Goal: Information Seeking & Learning: Learn about a topic

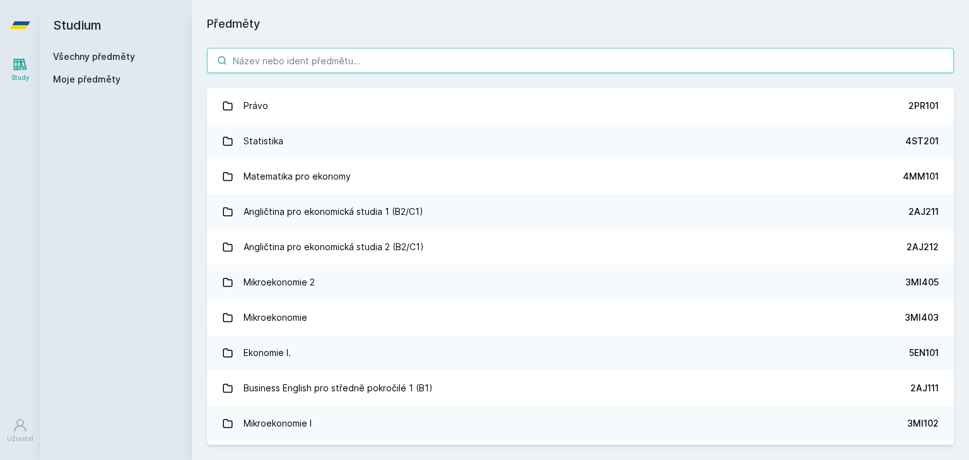
click at [485, 59] on input "search" at bounding box center [580, 60] width 747 height 25
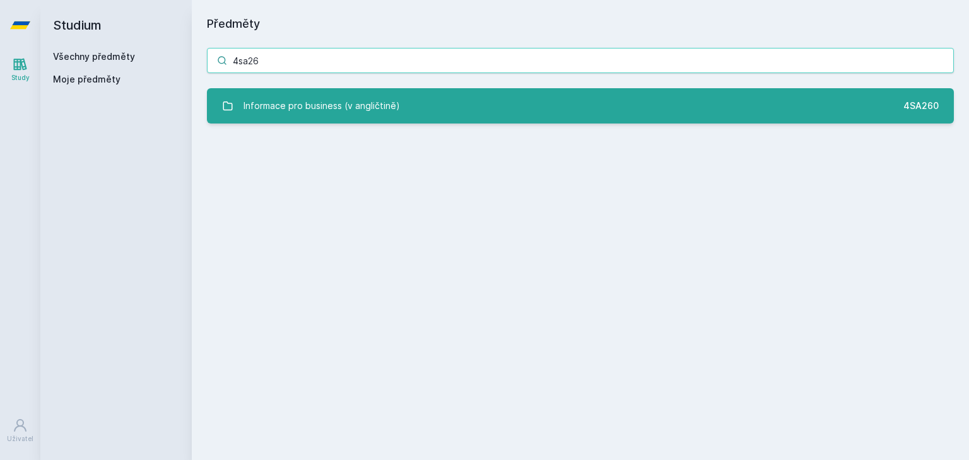
type input "4sa26"
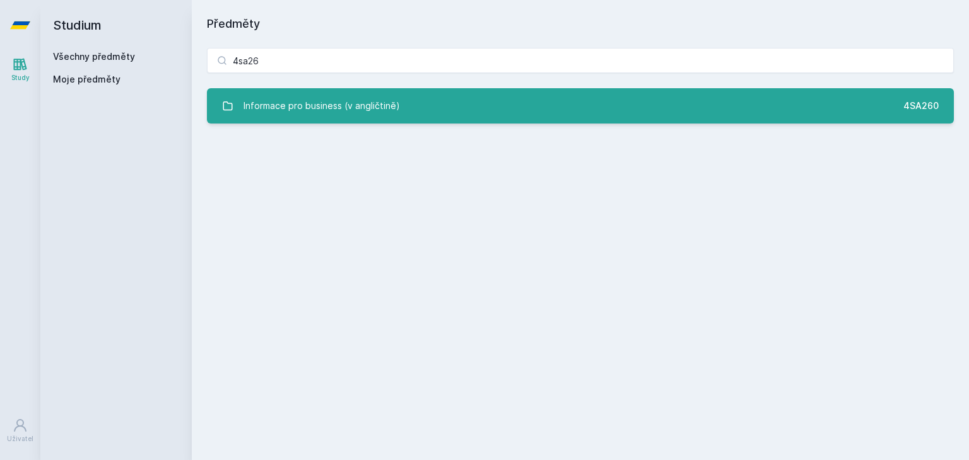
click at [444, 107] on link "Informace pro business (v angličtině) 4SA260" at bounding box center [580, 105] width 747 height 35
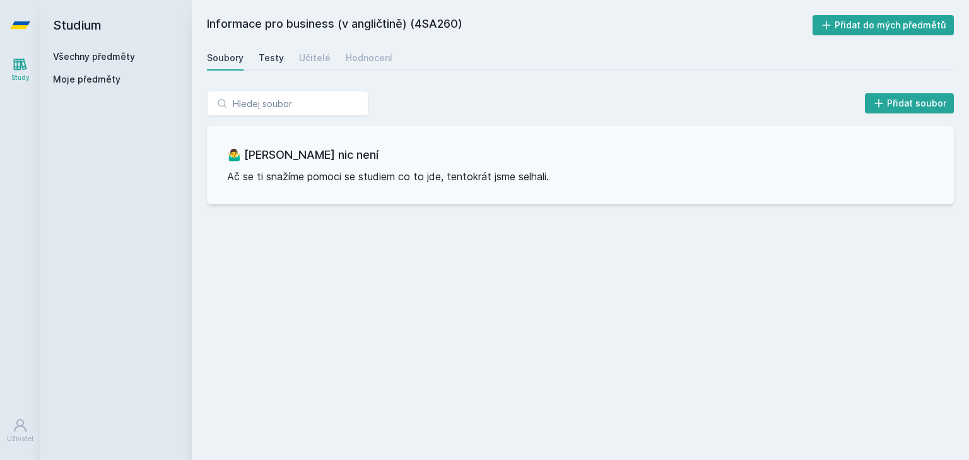
click at [269, 57] on div "Testy" at bounding box center [271, 58] width 25 height 13
click at [234, 57] on div "Soubory" at bounding box center [225, 58] width 37 height 13
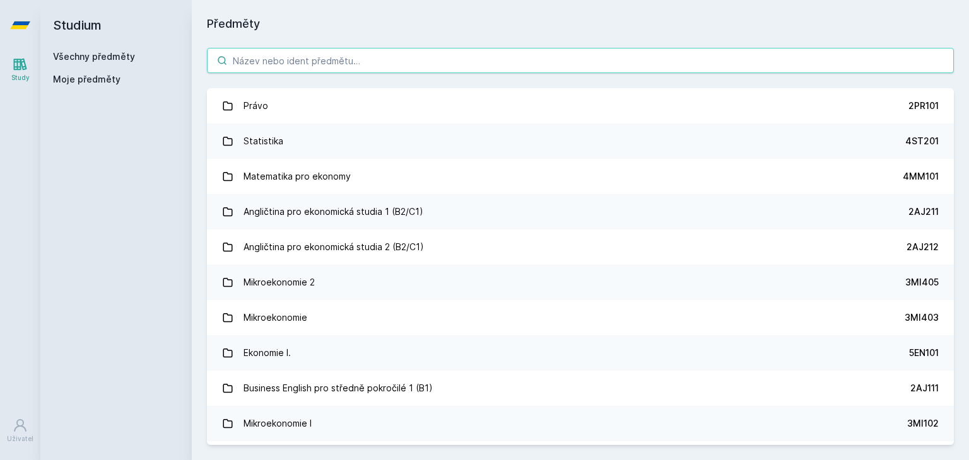
click at [536, 66] on input "search" at bounding box center [580, 60] width 747 height 25
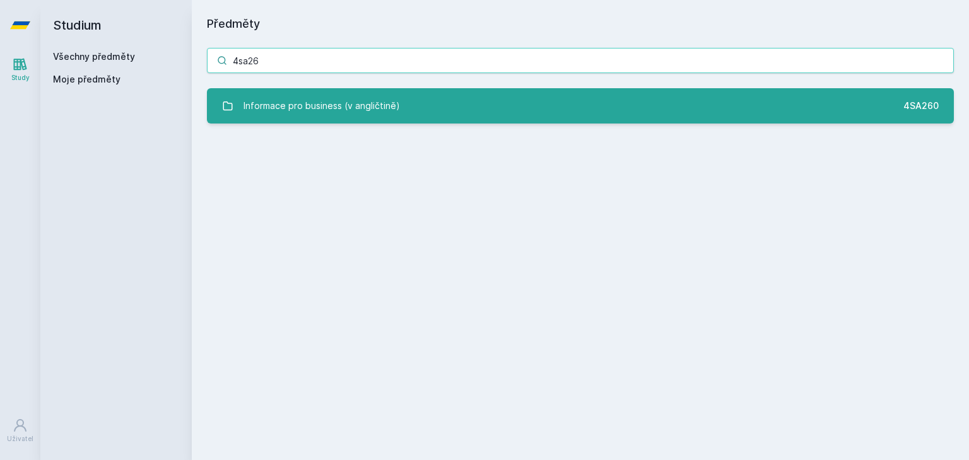
type input "4sa26"
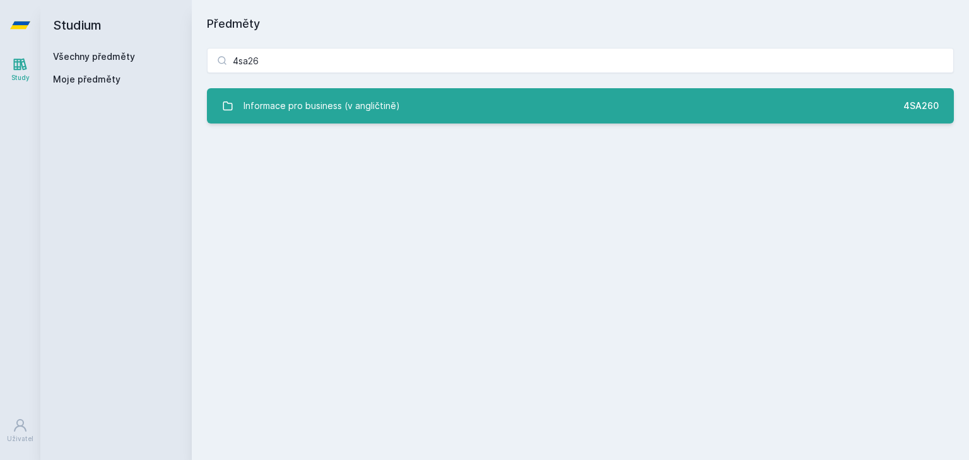
click at [539, 109] on link "Informace pro business (v angličtině) 4SA260" at bounding box center [580, 105] width 747 height 35
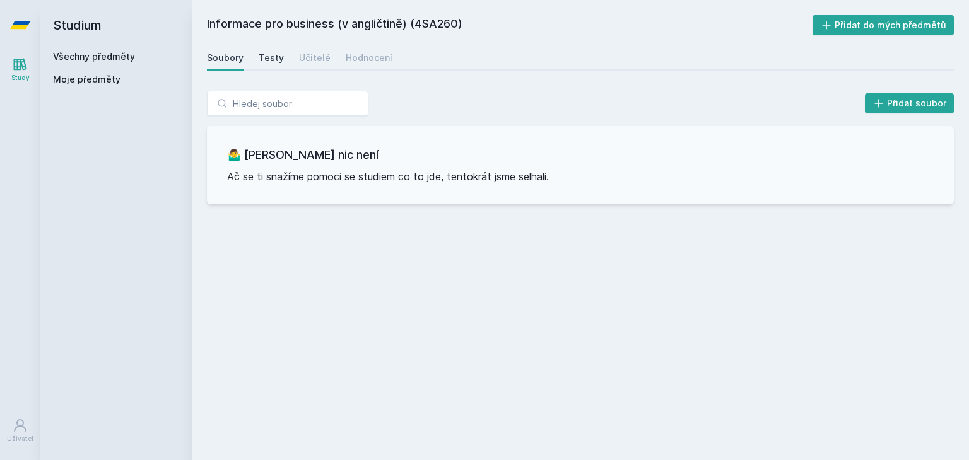
click at [271, 61] on div "Testy" at bounding box center [271, 58] width 25 height 13
click at [299, 61] on div "Soubory Testy Učitelé Hodnocení" at bounding box center [580, 57] width 747 height 25
click at [299, 61] on div "Učitelé" at bounding box center [315, 58] width 32 height 13
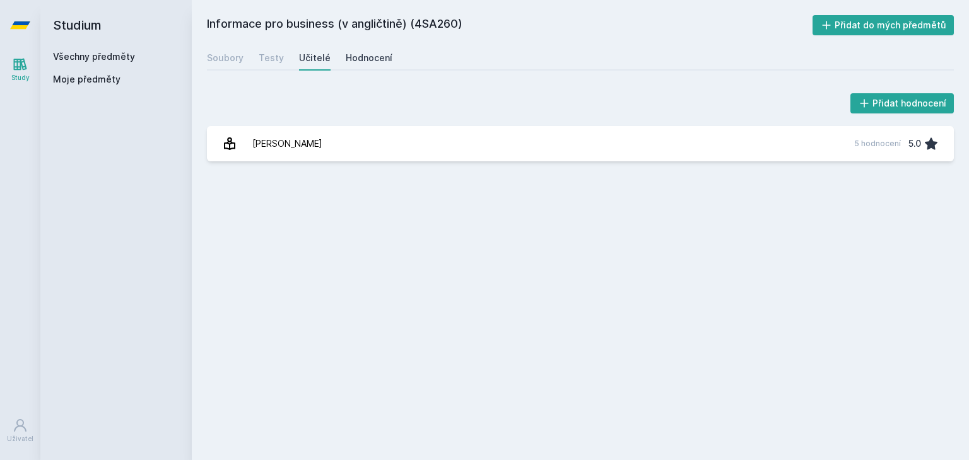
click at [363, 56] on div "Hodnocení" at bounding box center [369, 58] width 47 height 13
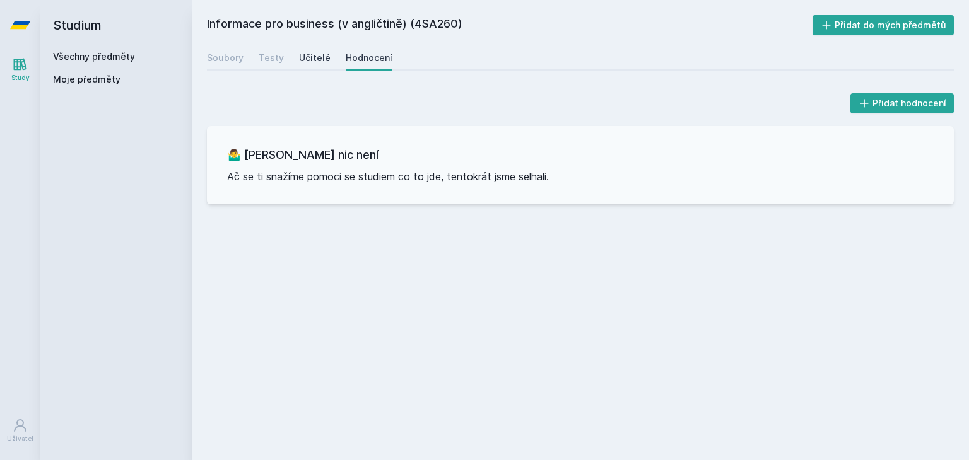
drag, startPoint x: 329, startPoint y: 56, endPoint x: 308, endPoint y: 61, distance: 21.4
click at [308, 61] on div "Soubory Testy Učitelé Hodnocení" at bounding box center [580, 57] width 747 height 25
click at [308, 61] on div "Učitelé" at bounding box center [315, 58] width 32 height 13
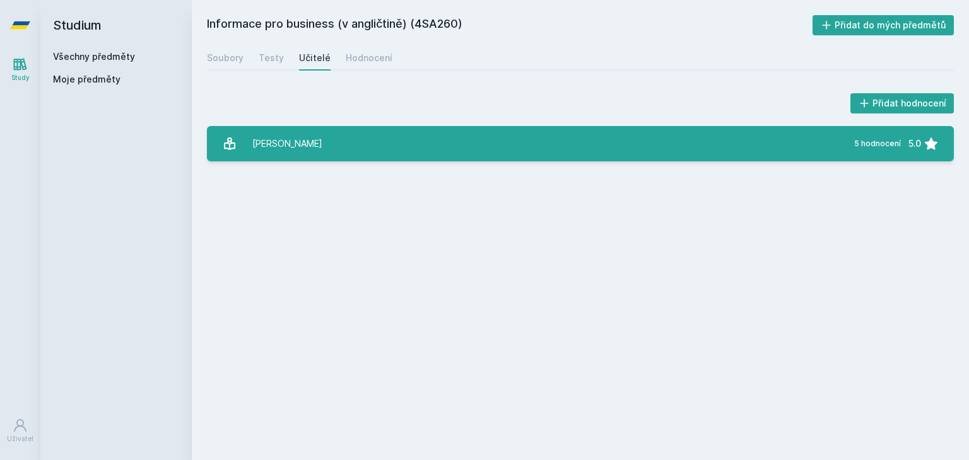
click at [329, 149] on link "Sudzina František 5 hodnocení 5.0" at bounding box center [580, 143] width 747 height 35
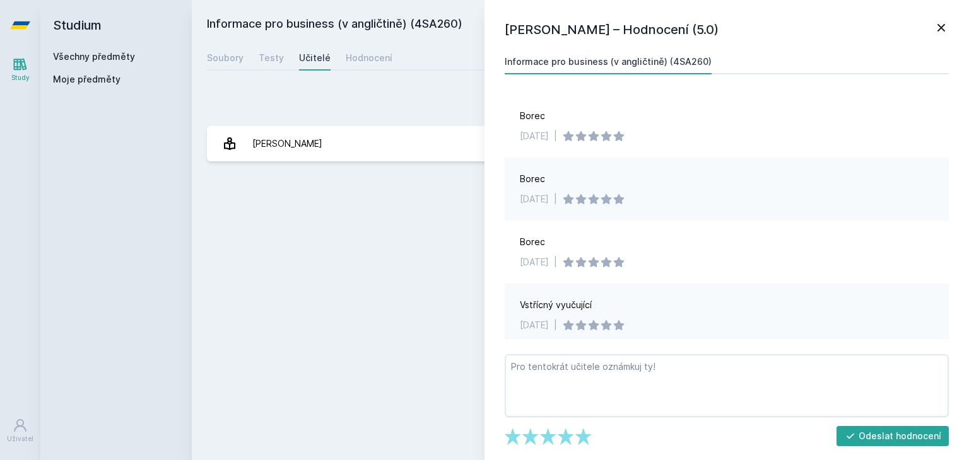
click at [948, 31] on icon at bounding box center [941, 27] width 15 height 15
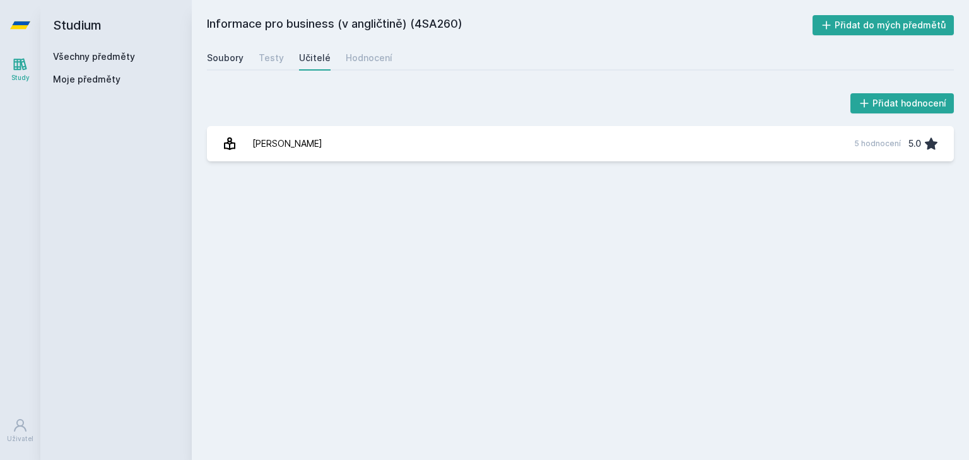
click at [238, 64] on link "Soubory" at bounding box center [225, 57] width 37 height 25
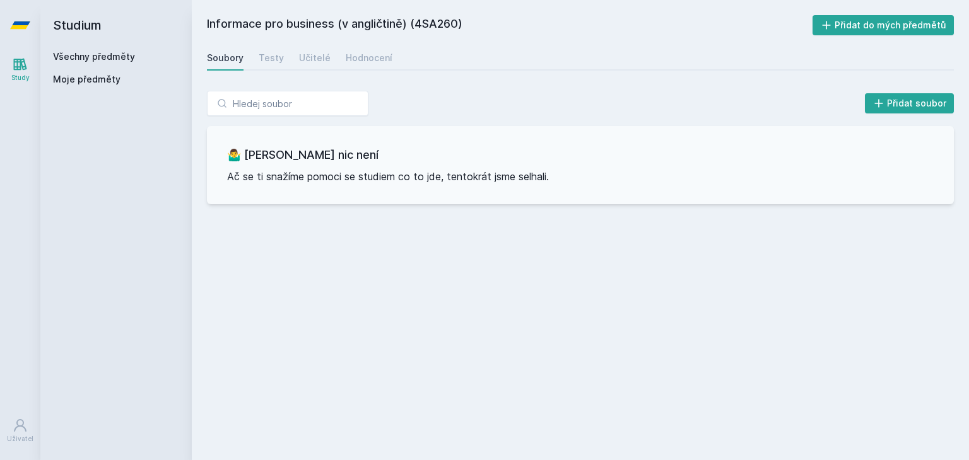
click at [283, 57] on div "Soubory Testy Učitelé Hodnocení" at bounding box center [580, 57] width 747 height 25
click at [279, 56] on div "Testy" at bounding box center [271, 58] width 25 height 13
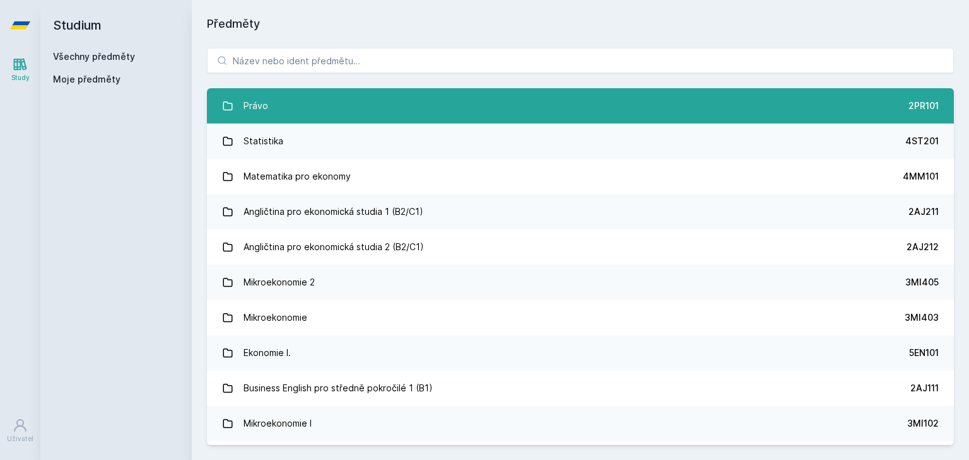
click at [249, 99] on div "Právo" at bounding box center [255, 105] width 25 height 25
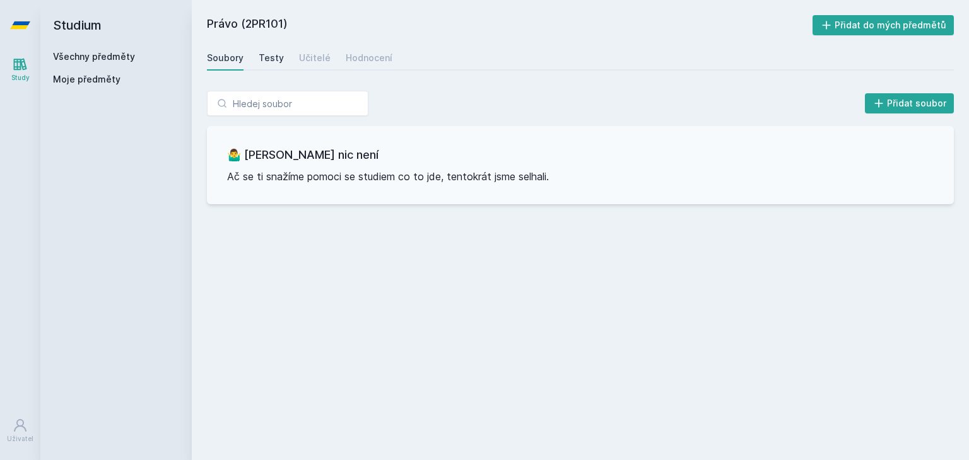
click at [260, 59] on div "Testy" at bounding box center [271, 58] width 25 height 13
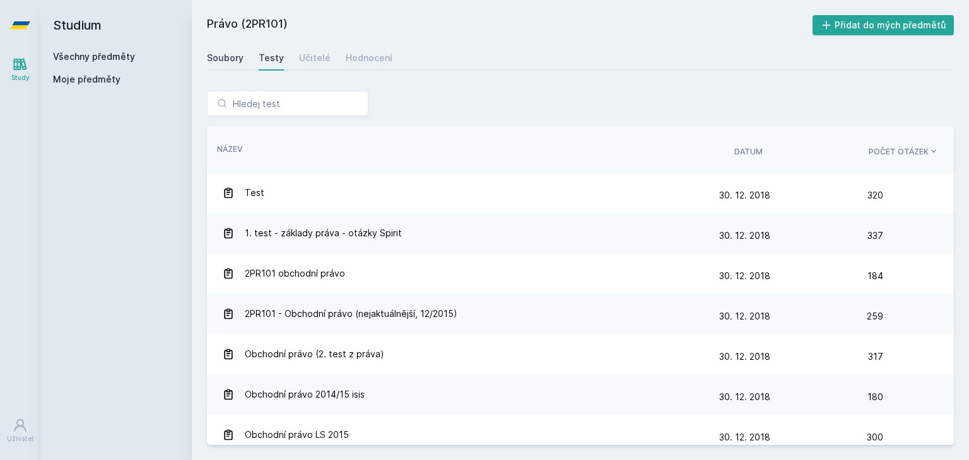
click at [232, 54] on div "Soubory" at bounding box center [225, 58] width 37 height 13
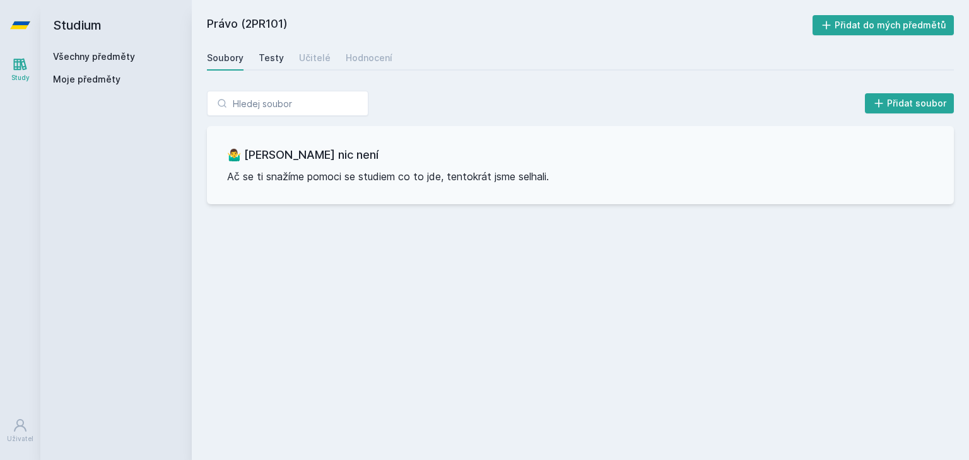
click at [275, 64] on link "Testy" at bounding box center [271, 57] width 25 height 25
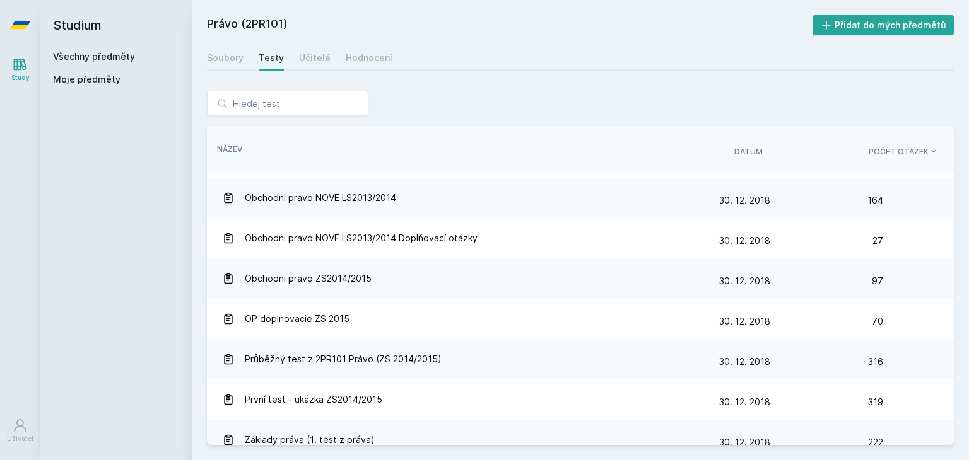
scroll to position [279, 0]
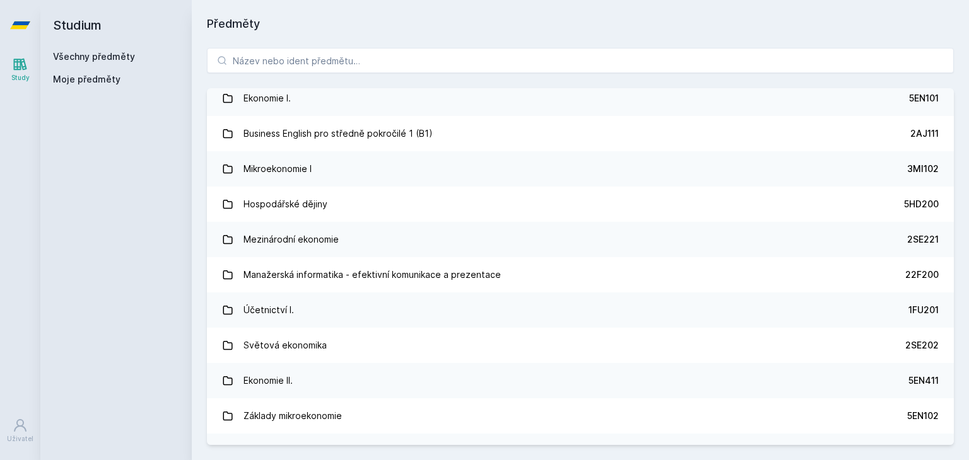
scroll to position [259, 0]
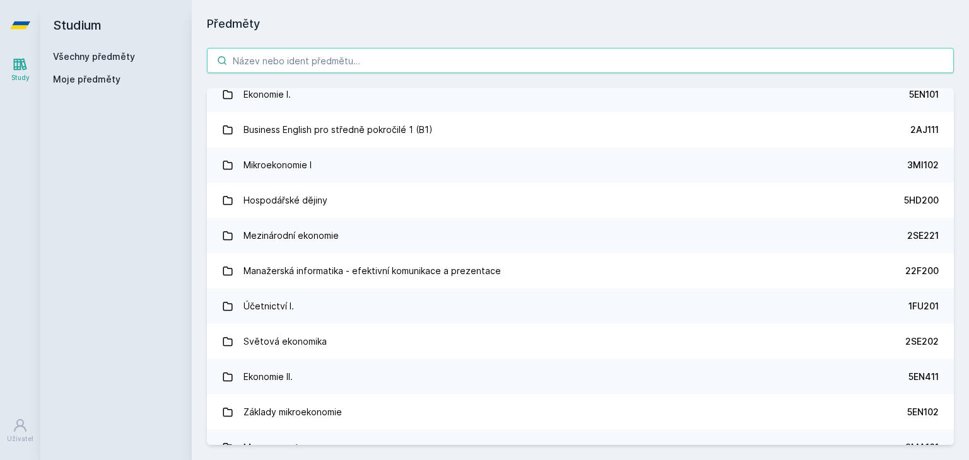
click at [305, 56] on input "search" at bounding box center [580, 60] width 747 height 25
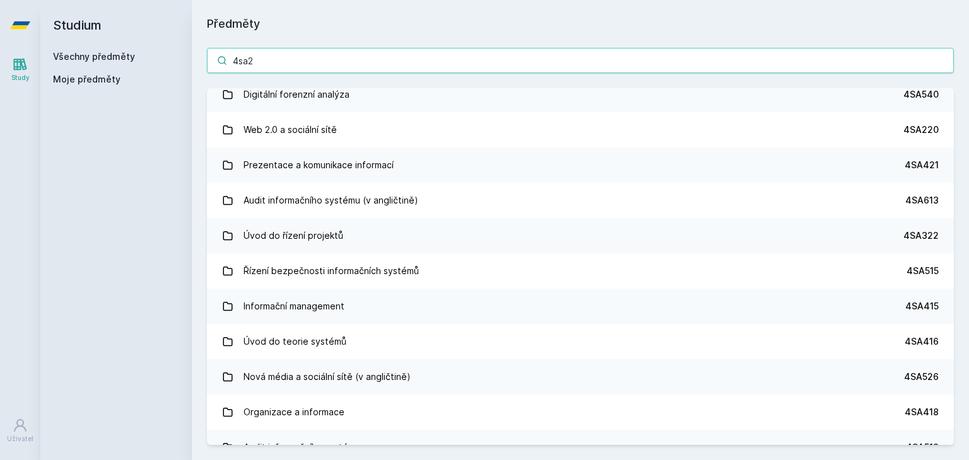
scroll to position [0, 0]
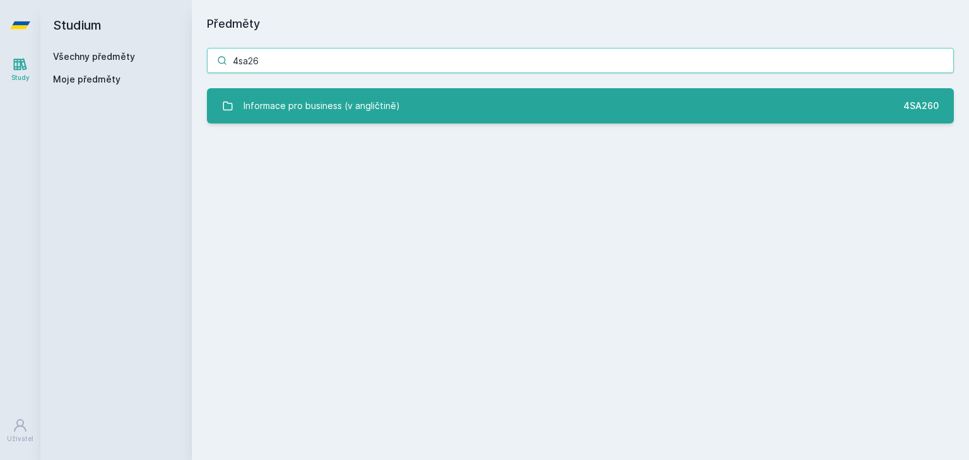
type input "4sa26"
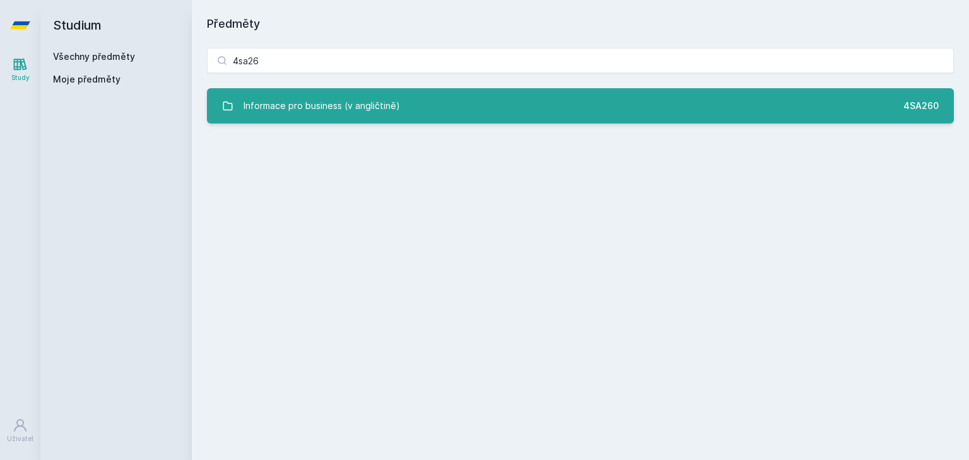
click at [356, 102] on div "Informace pro business (v angličtině)" at bounding box center [321, 105] width 156 height 25
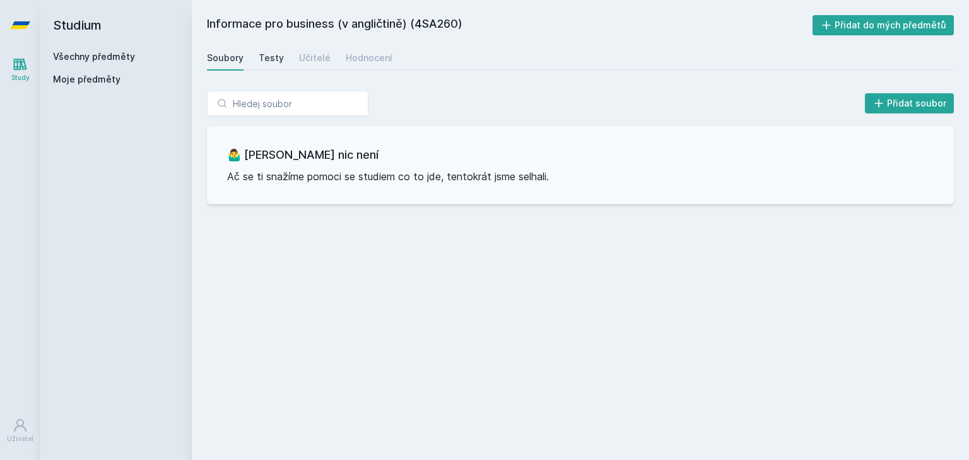
click at [267, 50] on link "Testy" at bounding box center [271, 57] width 25 height 25
click at [216, 58] on div "Soubory" at bounding box center [225, 58] width 37 height 13
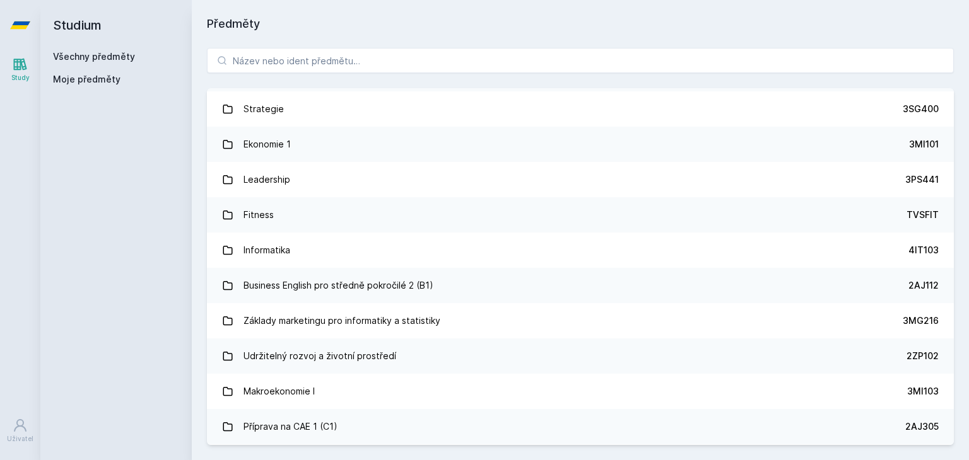
scroll to position [1133, 0]
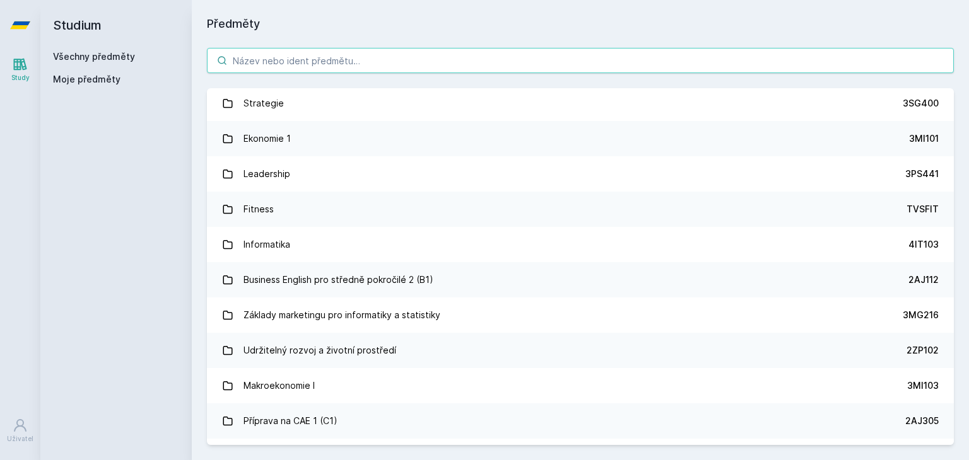
click at [584, 62] on input "search" at bounding box center [580, 60] width 747 height 25
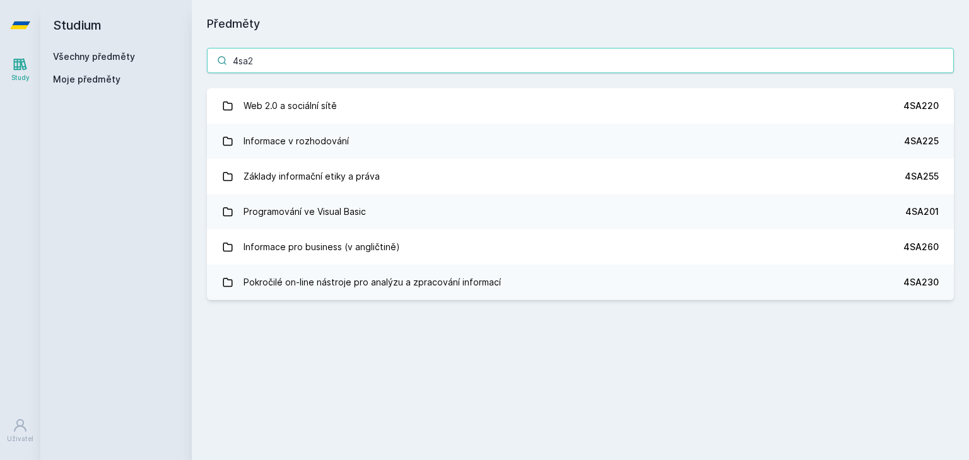
scroll to position [0, 0]
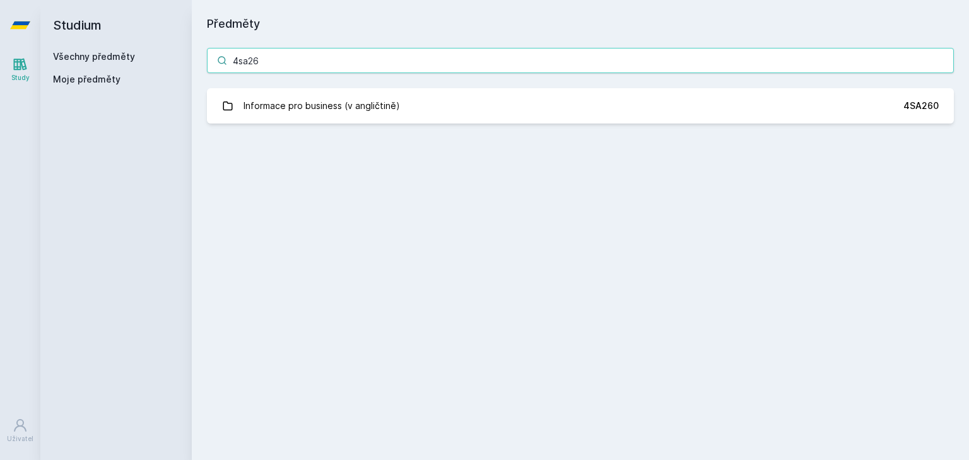
type input "4sa26"
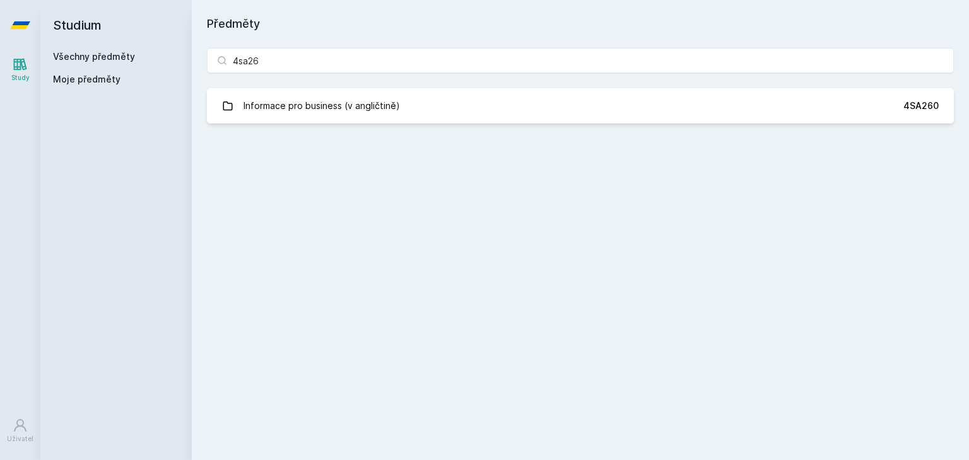
click at [597, 86] on div "4sa26 Informace pro business (v angličtině) 4SA260 Jejda, něco se pokazilo." at bounding box center [580, 86] width 777 height 106
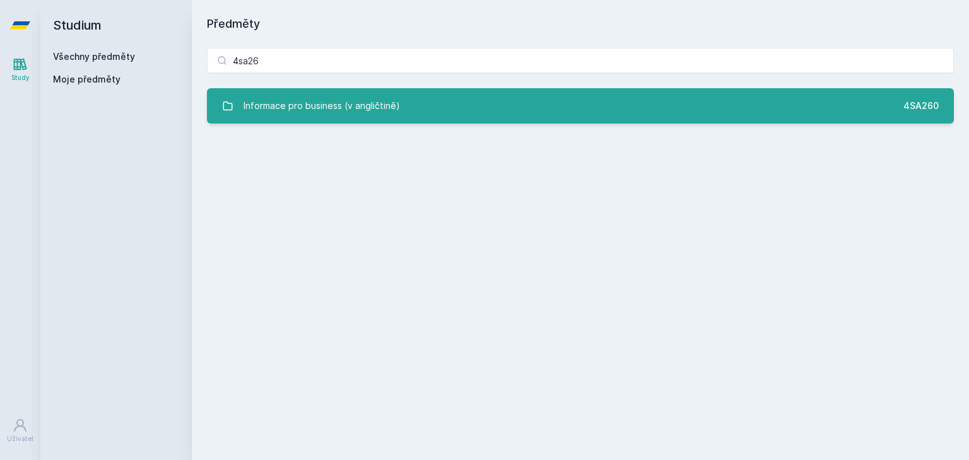
click at [604, 99] on link "Informace pro business (v angličtině) 4SA260" at bounding box center [580, 105] width 747 height 35
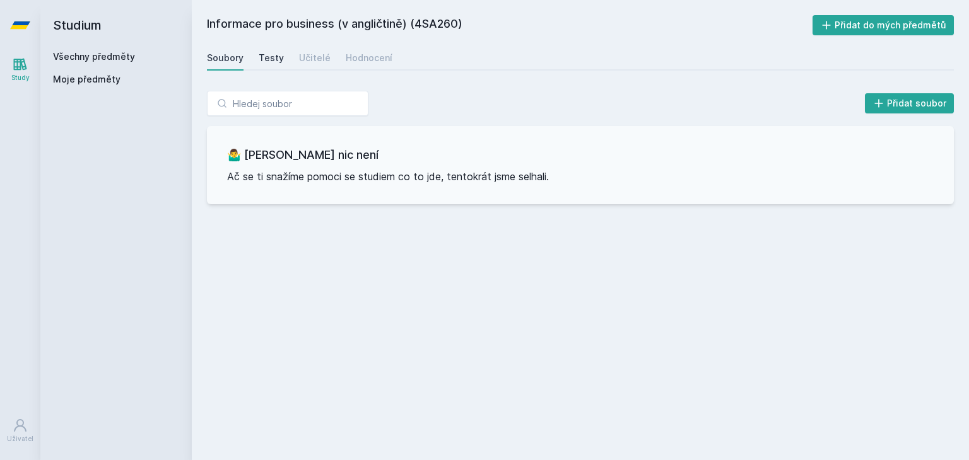
drag, startPoint x: 257, startPoint y: 62, endPoint x: 263, endPoint y: 62, distance: 6.3
click at [263, 62] on div "Soubory Testy Učitelé Hodnocení" at bounding box center [580, 57] width 747 height 25
click at [263, 62] on div "Testy" at bounding box center [271, 58] width 25 height 13
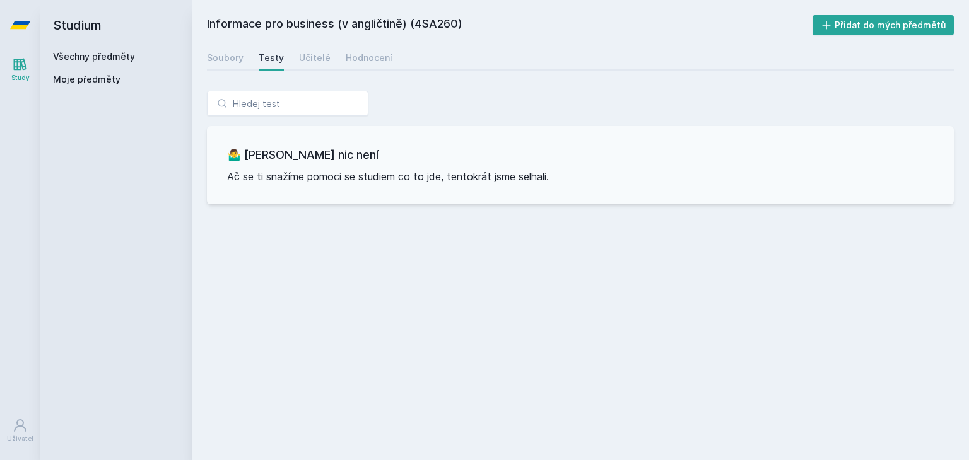
click at [263, 62] on div "Testy" at bounding box center [271, 58] width 25 height 13
click at [309, 60] on div "Učitelé" at bounding box center [315, 58] width 32 height 13
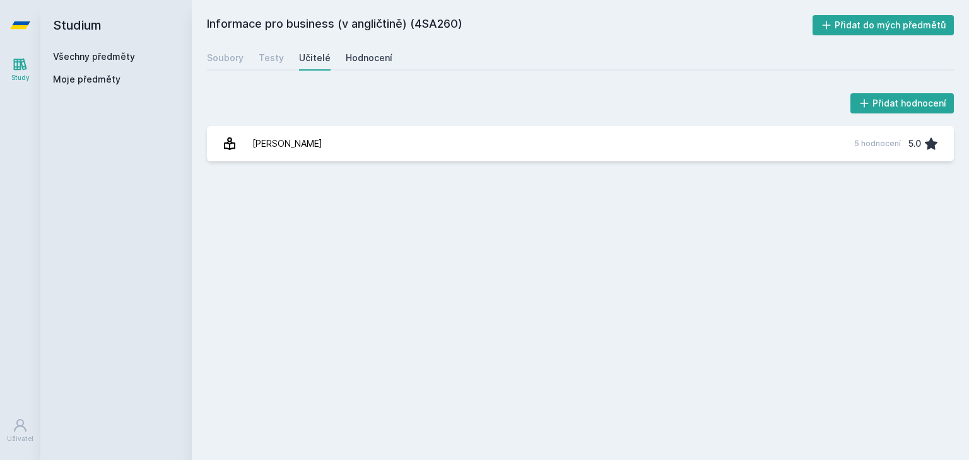
click at [349, 56] on div "Hodnocení" at bounding box center [369, 58] width 47 height 13
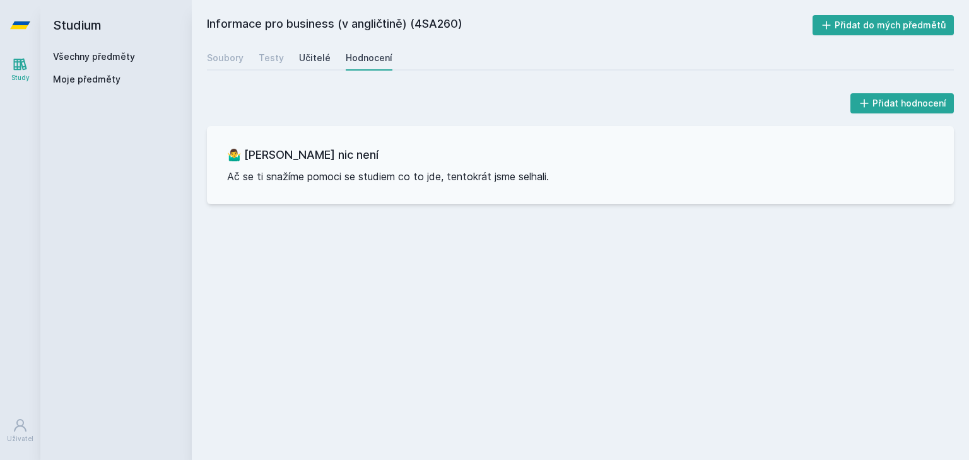
click at [309, 59] on div "Učitelé" at bounding box center [315, 58] width 32 height 13
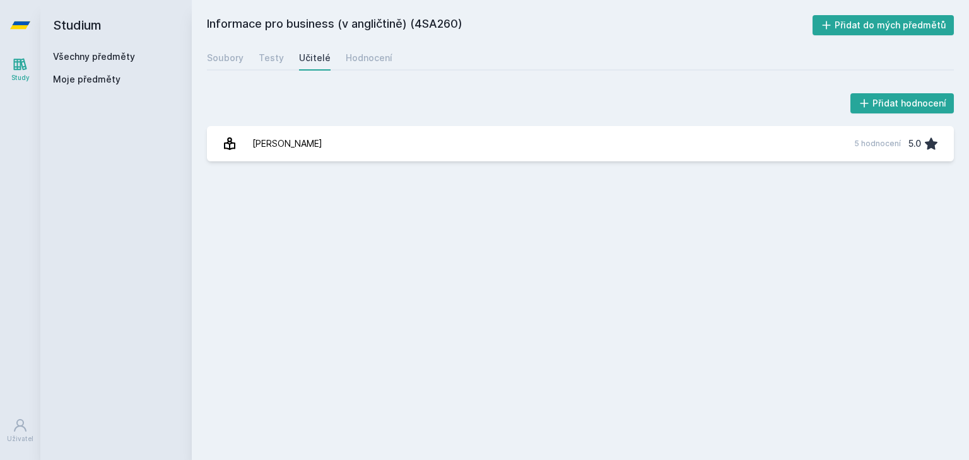
click at [245, 52] on div "Soubory Testy Učitelé Hodnocení" at bounding box center [580, 57] width 747 height 25
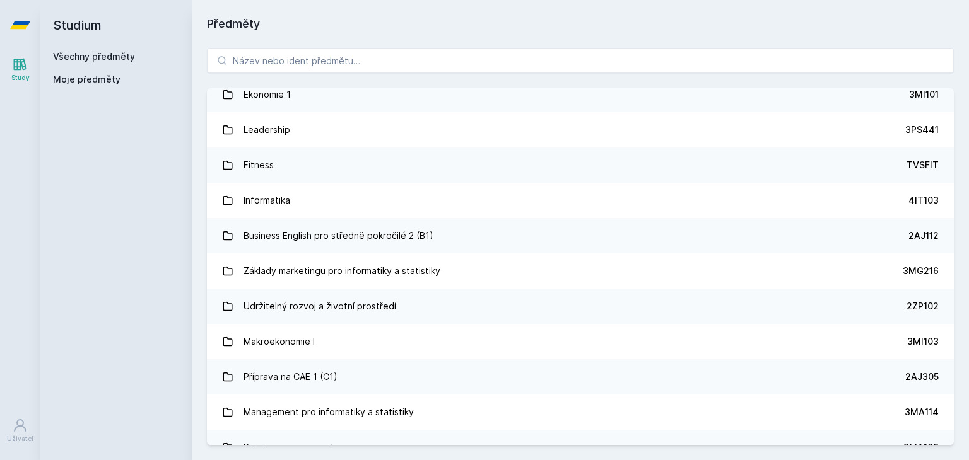
scroll to position [1180, 0]
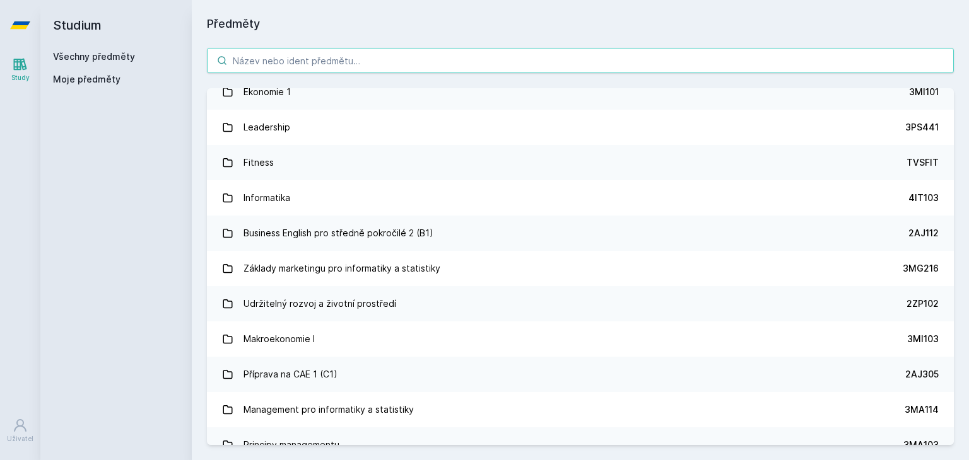
click at [368, 54] on input "search" at bounding box center [580, 60] width 747 height 25
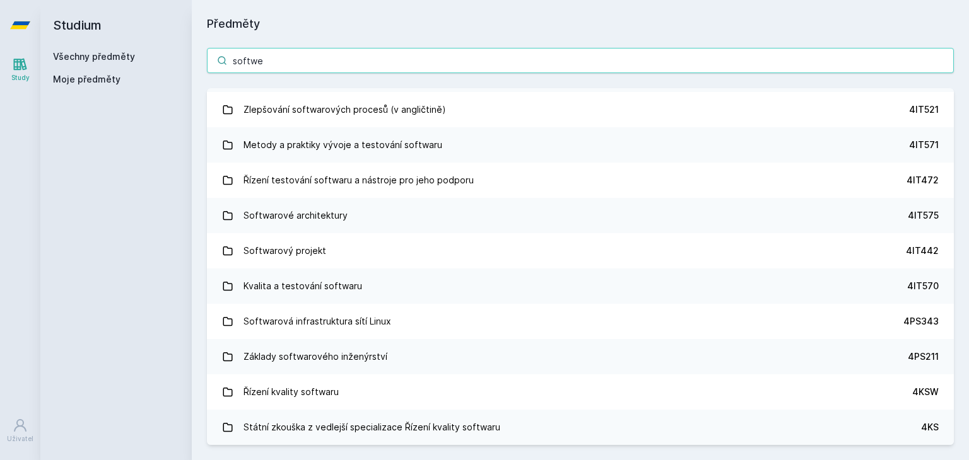
scroll to position [279, 0]
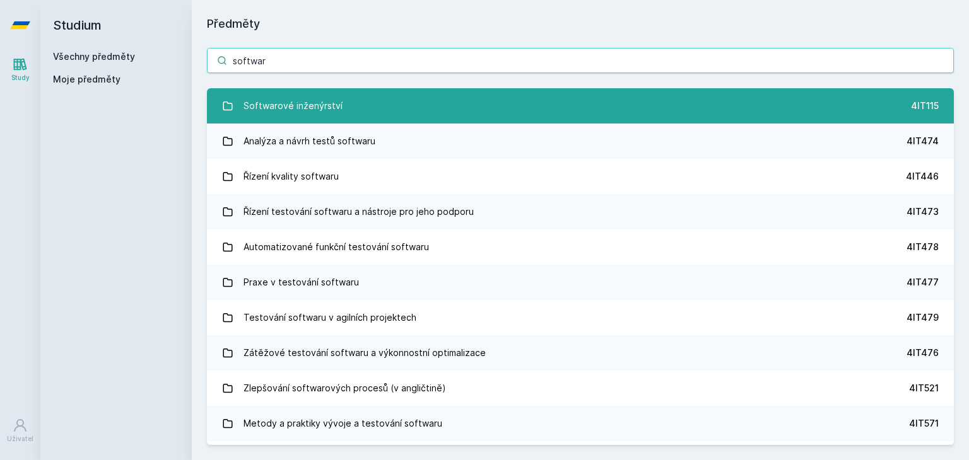
type input "softwar"
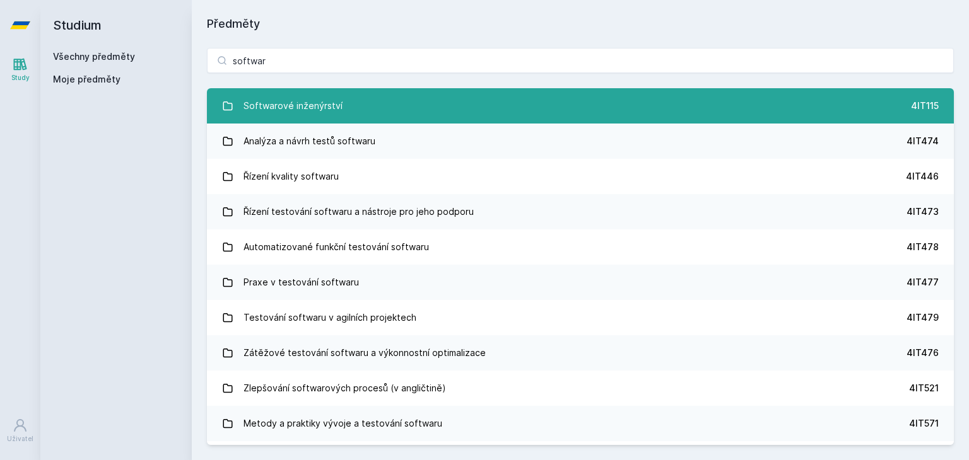
click at [358, 112] on link "Softwarové inženýrství 4IT115" at bounding box center [580, 105] width 747 height 35
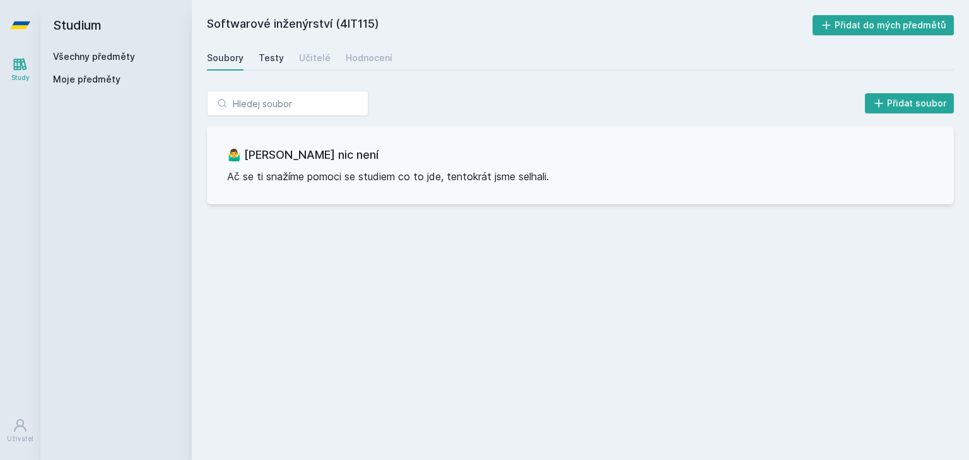
click at [272, 58] on div "Testy" at bounding box center [271, 58] width 25 height 13
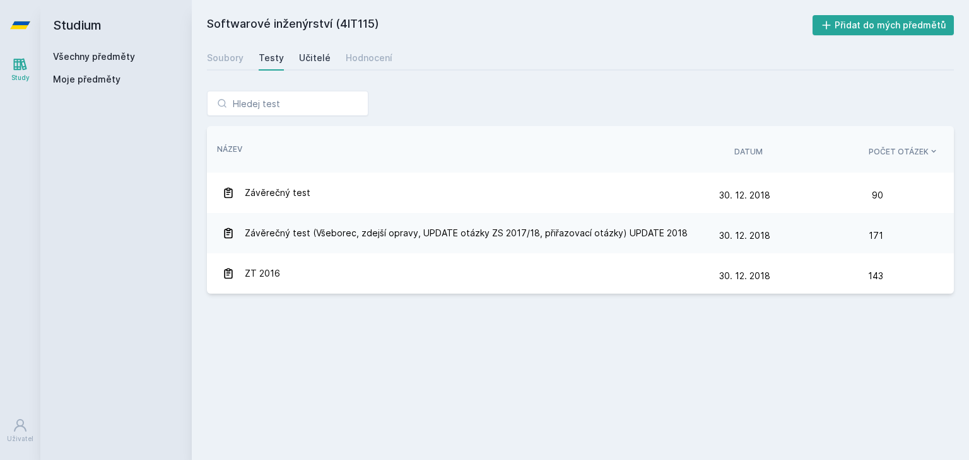
click at [322, 59] on div "Učitelé" at bounding box center [315, 58] width 32 height 13
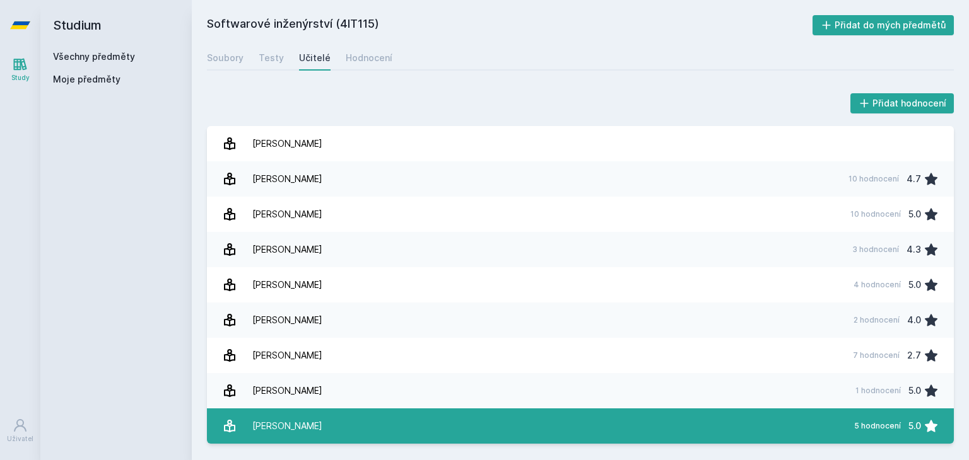
click at [374, 422] on link "Vencovský Filip 5 hodnocení 5.0" at bounding box center [580, 426] width 747 height 35
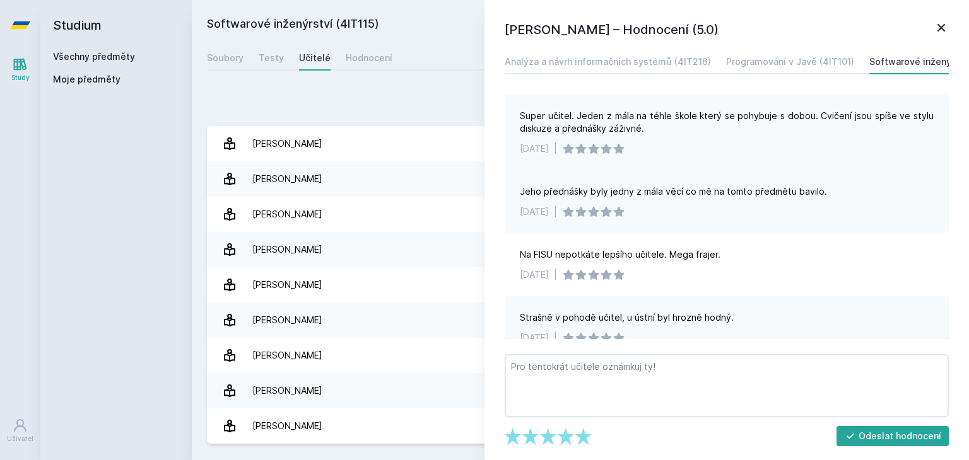
click at [628, 121] on div "Super učitel. Jeden z mála na téhle škole který se pohybuje s dobou. Cvičení js…" at bounding box center [727, 122] width 414 height 25
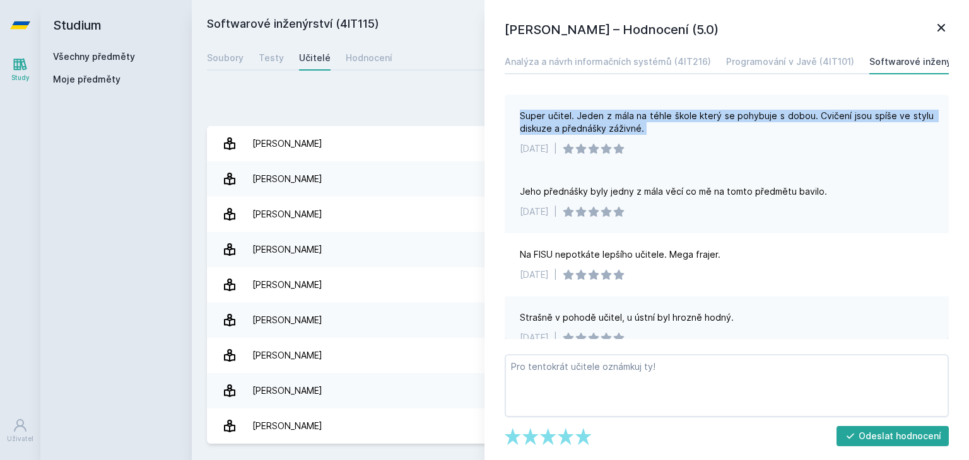
click at [628, 121] on div "Super učitel. Jeden z mála na téhle škole který se pohybuje s dobou. Cvičení js…" at bounding box center [727, 122] width 414 height 25
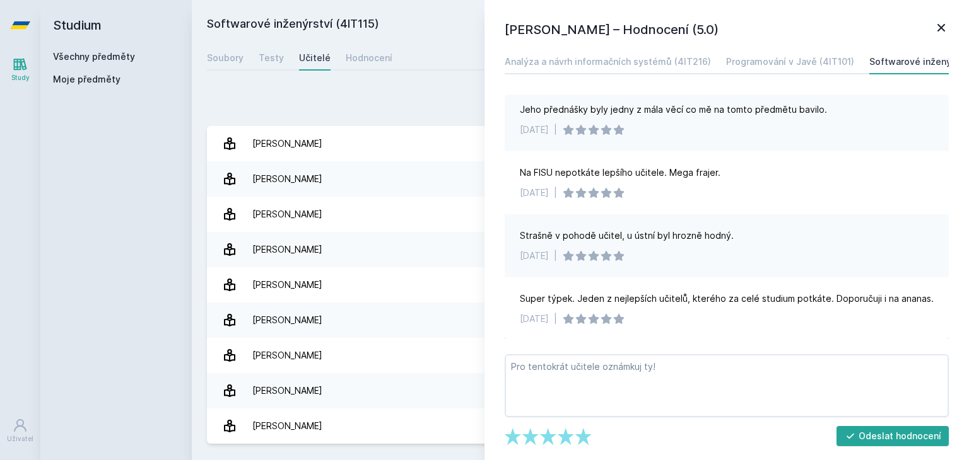
scroll to position [83, 0]
click at [627, 293] on div "Super týpek. Jeden z nejlepších učitelů, kterého za celé studium potkáte. Dopor…" at bounding box center [727, 298] width 414 height 13
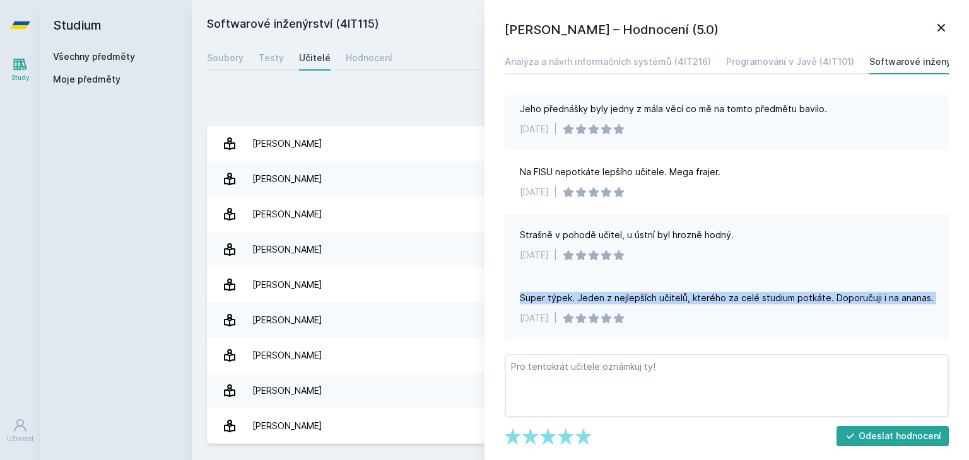
click at [627, 293] on div "Super týpek. Jeden z nejlepších učitelů, kterého za celé studium potkáte. Dopor…" at bounding box center [727, 298] width 414 height 13
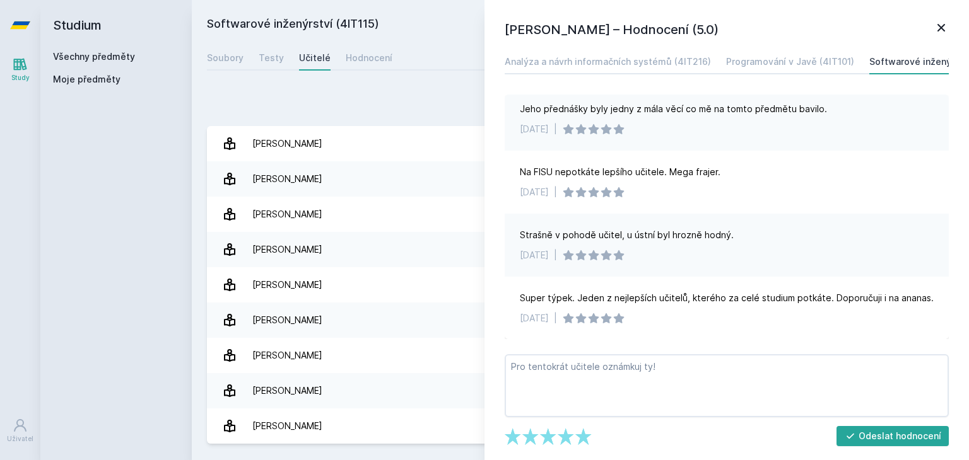
click at [932, 24] on h1 "Filip Vencovský – Hodnocení (5.0)" at bounding box center [719, 29] width 429 height 19
click at [933, 21] on h1 "Filip Vencovský – Hodnocení (5.0)" at bounding box center [719, 29] width 429 height 19
click at [937, 22] on icon at bounding box center [941, 27] width 15 height 15
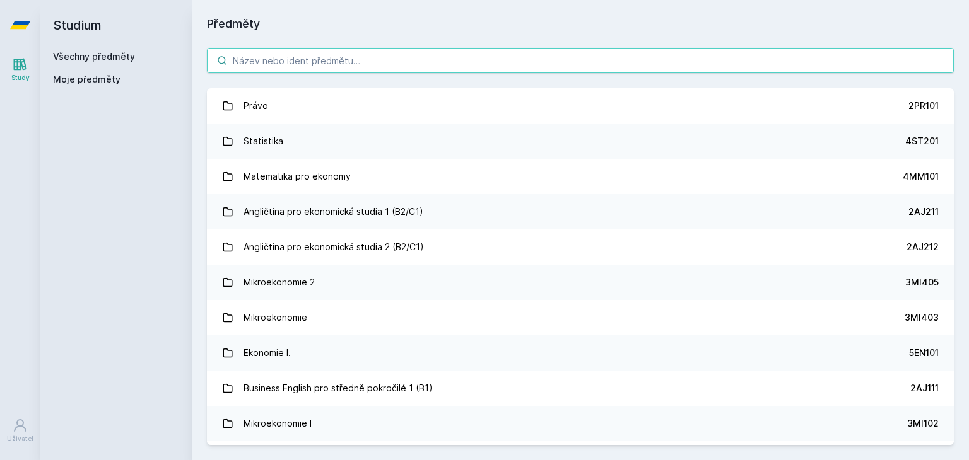
click at [300, 64] on input "search" at bounding box center [580, 60] width 747 height 25
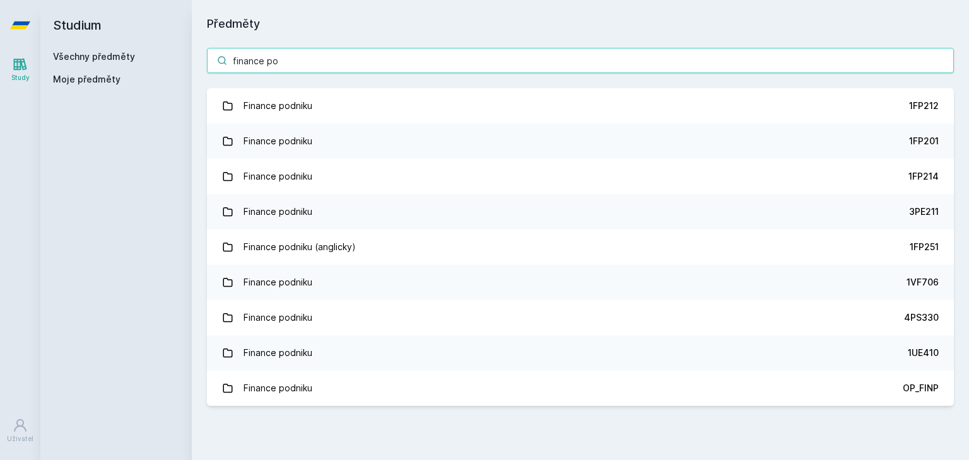
type input "finance po"
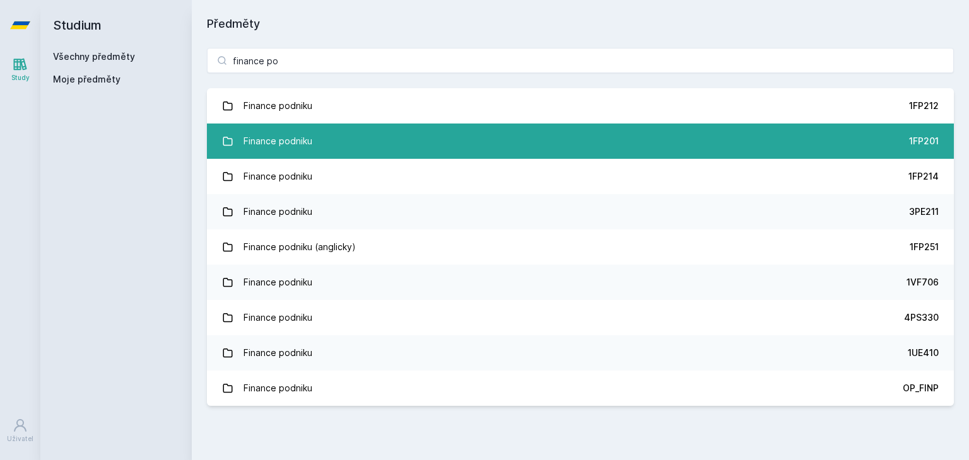
click at [627, 144] on link "Finance podniku 1FP201" at bounding box center [580, 141] width 747 height 35
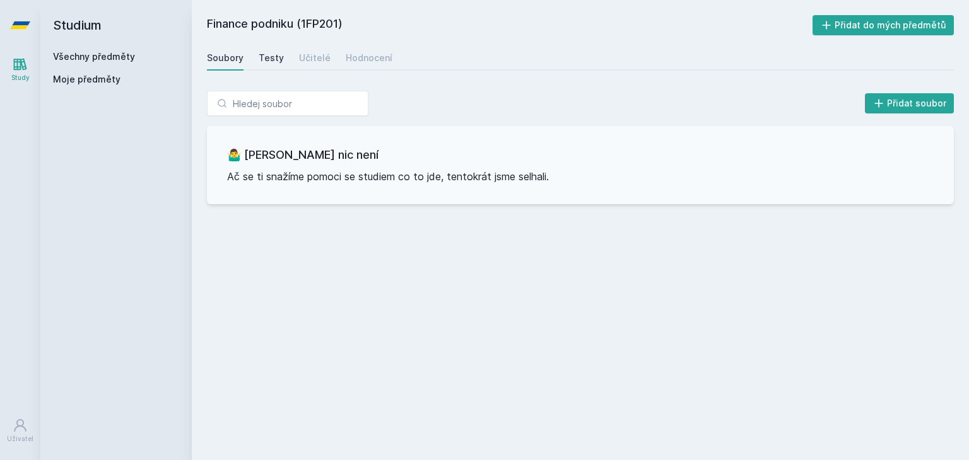
click at [275, 61] on div "Testy" at bounding box center [271, 58] width 25 height 13
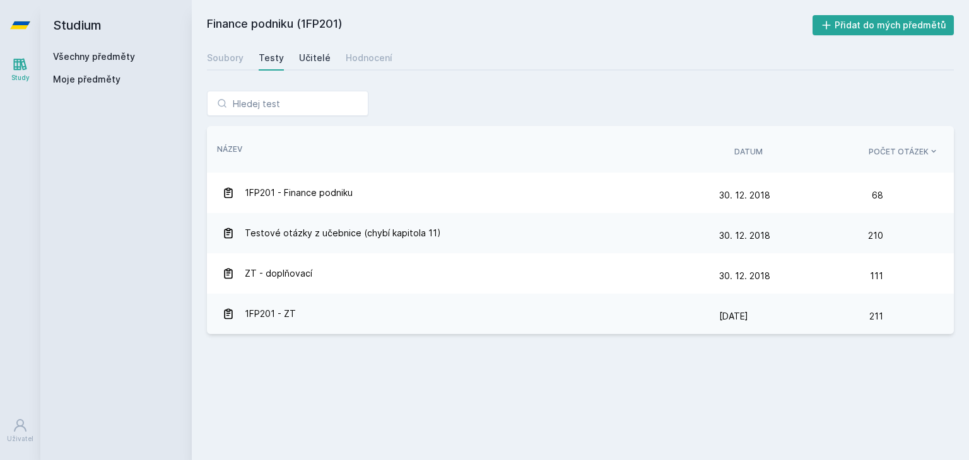
click at [312, 59] on div "Učitelé" at bounding box center [315, 58] width 32 height 13
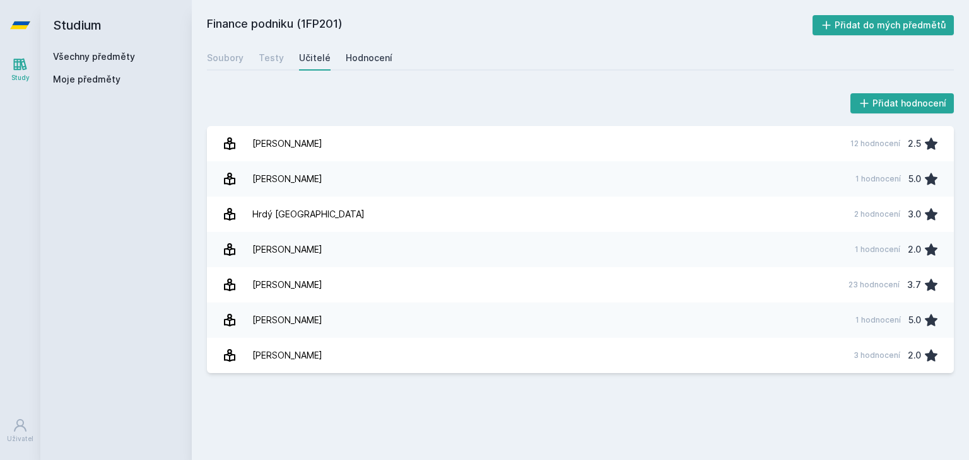
click at [359, 56] on div "Hodnocení" at bounding box center [369, 58] width 47 height 13
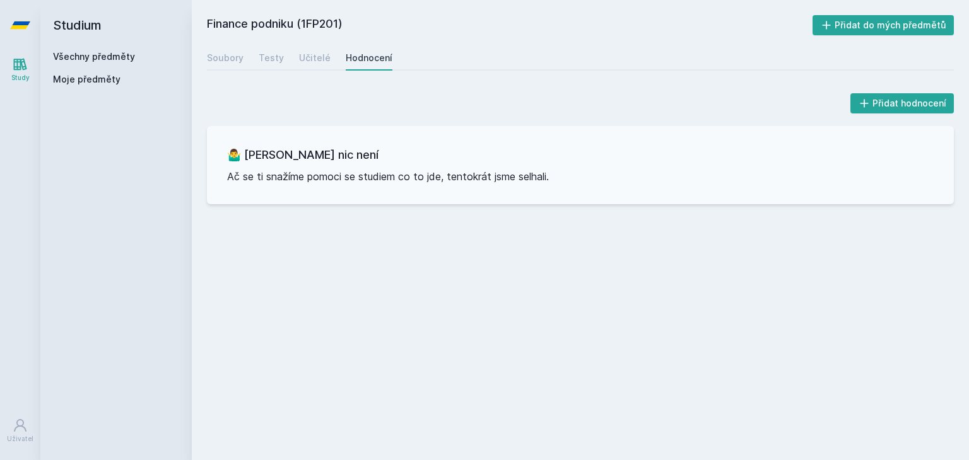
click at [359, 56] on div "Hodnocení" at bounding box center [369, 58] width 47 height 13
click at [331, 56] on div "Soubory Testy Učitelé Hodnocení" at bounding box center [580, 57] width 747 height 25
click at [319, 54] on div "Učitelé" at bounding box center [315, 58] width 32 height 13
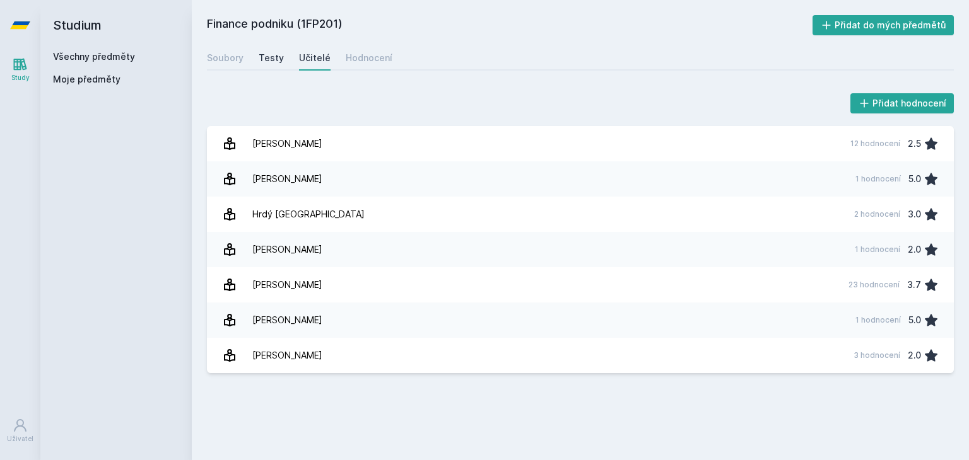
click at [275, 58] on div "Testy" at bounding box center [271, 58] width 25 height 13
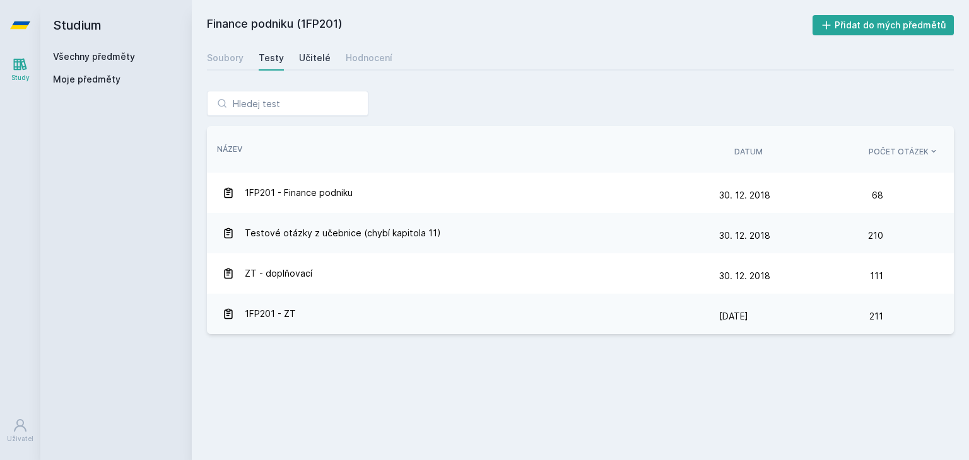
click at [315, 56] on div "Učitelé" at bounding box center [315, 58] width 32 height 13
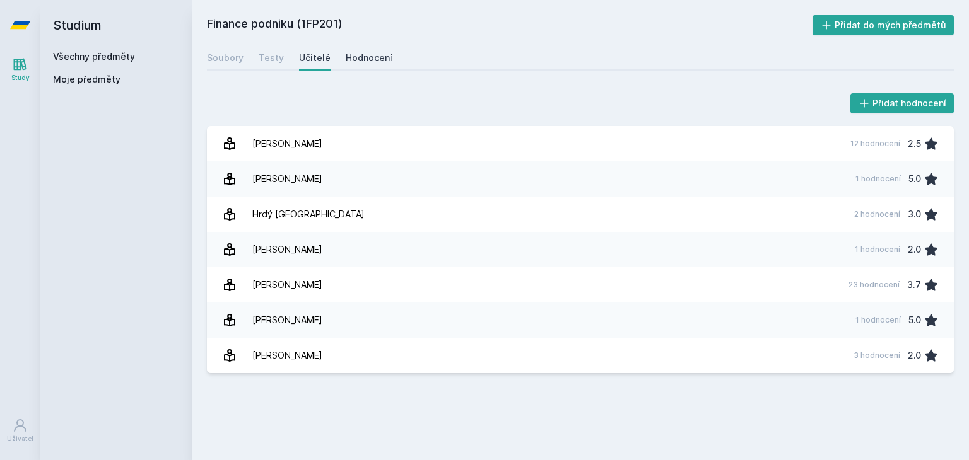
click at [348, 59] on div "Hodnocení" at bounding box center [369, 58] width 47 height 13
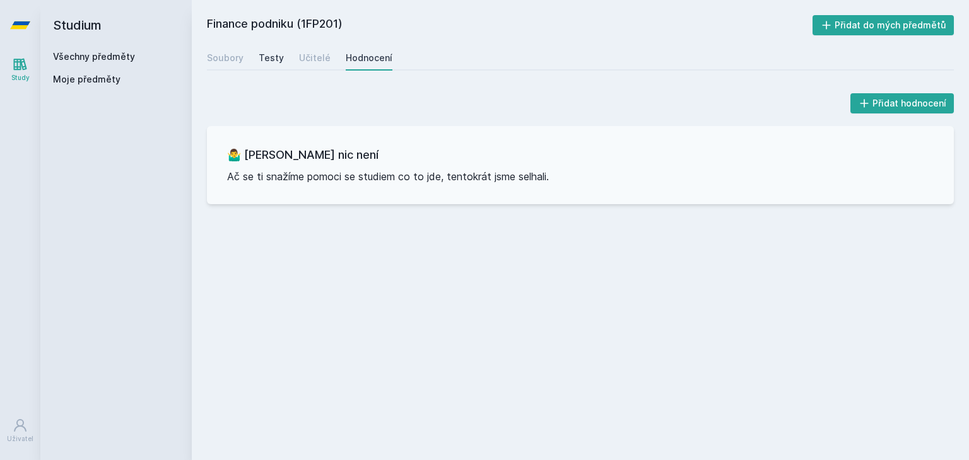
click at [275, 57] on div "Testy" at bounding box center [271, 58] width 25 height 13
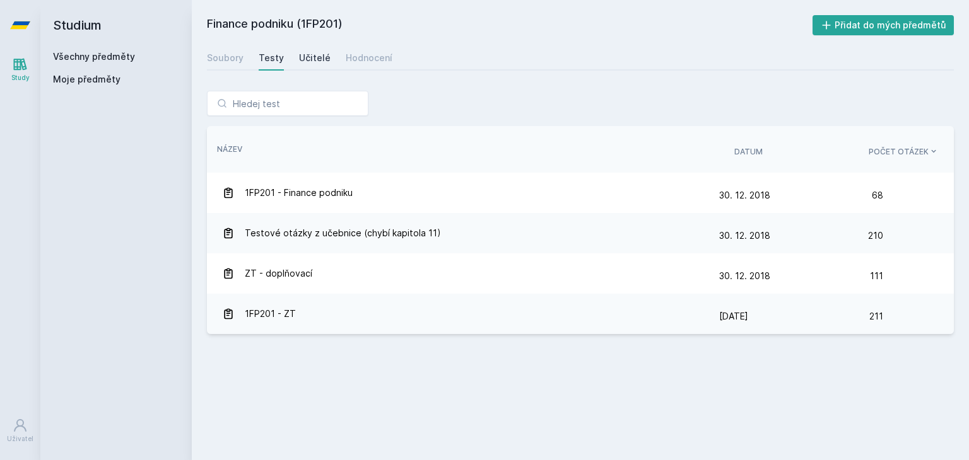
click at [299, 64] on div "Učitelé" at bounding box center [315, 58] width 32 height 13
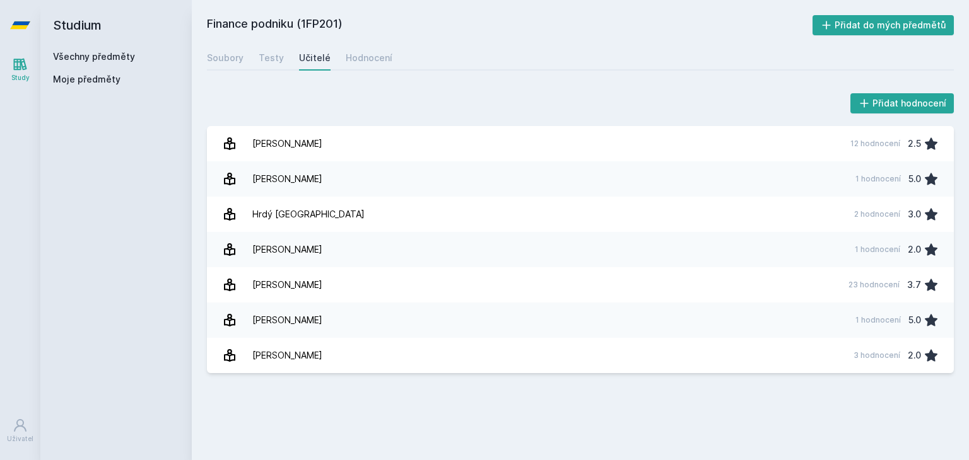
click at [299, 64] on div "Učitelé" at bounding box center [315, 58] width 32 height 13
click at [357, 51] on link "Hodnocení" at bounding box center [369, 57] width 47 height 25
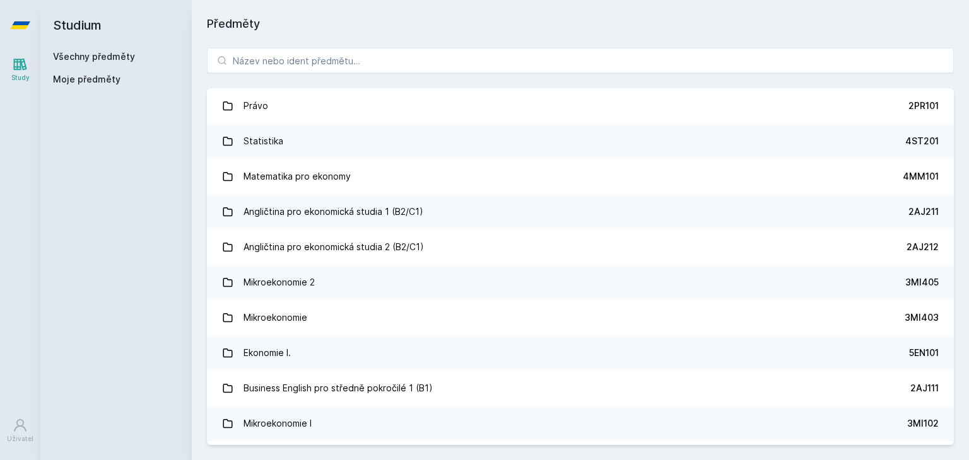
click at [20, 23] on icon at bounding box center [20, 25] width 20 height 8
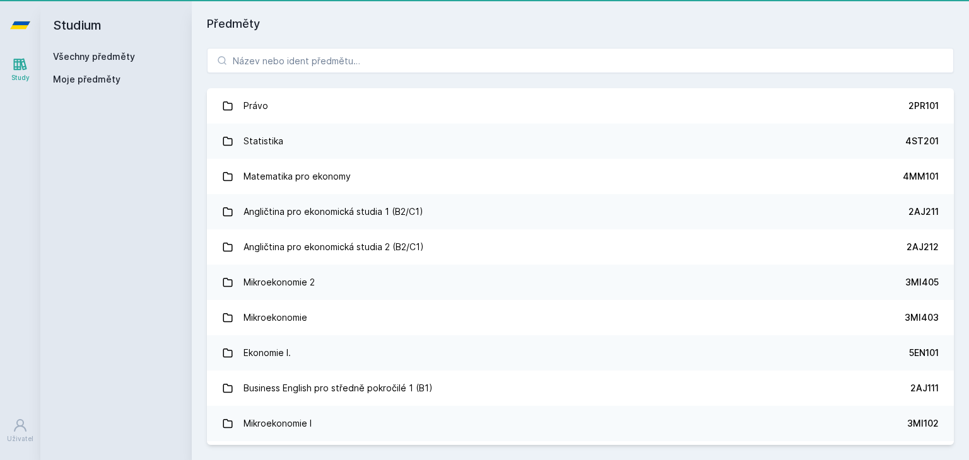
click at [18, 22] on icon at bounding box center [20, 25] width 20 height 8
click at [17, 68] on icon at bounding box center [20, 65] width 13 height 12
click at [83, 21] on h2 "Studium" at bounding box center [116, 25] width 126 height 50
click at [98, 52] on link "Všechny předměty" at bounding box center [94, 56] width 82 height 11
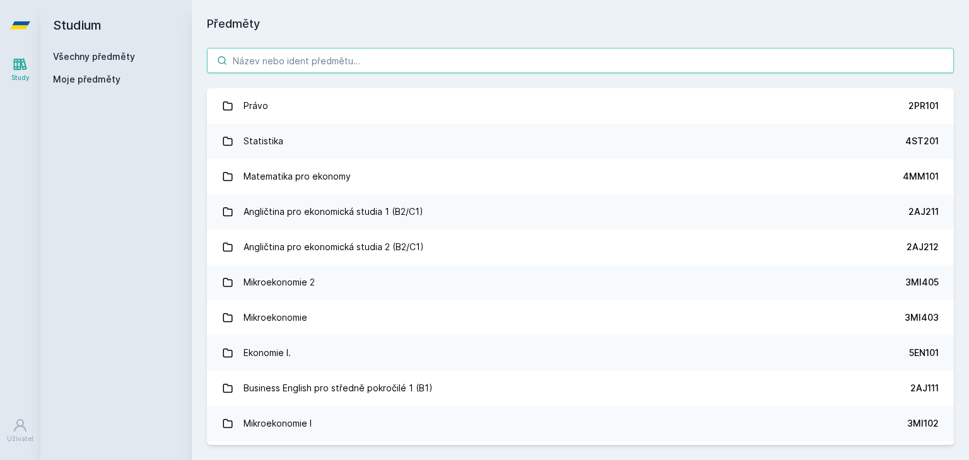
click at [602, 63] on input "search" at bounding box center [580, 60] width 747 height 25
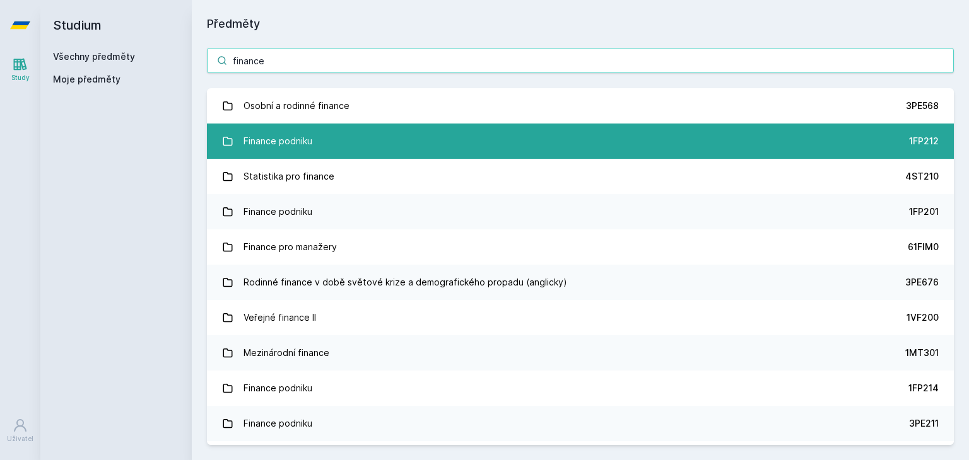
type input "finance"
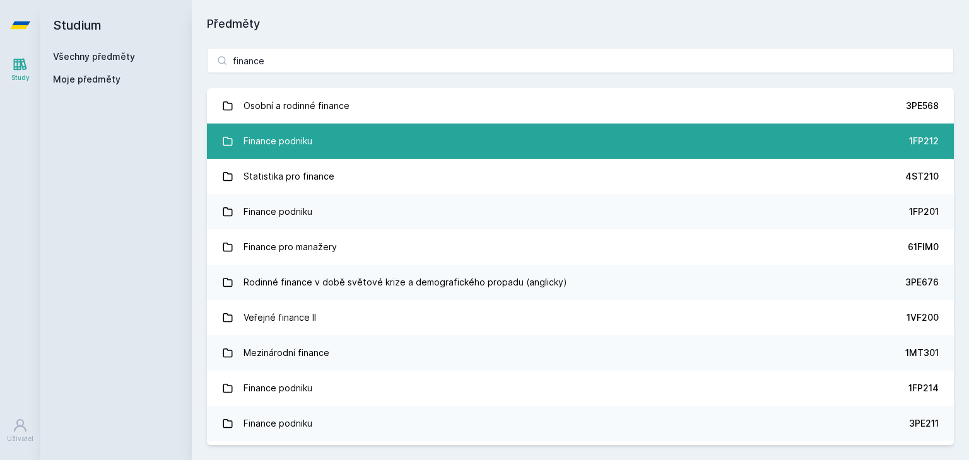
click at [470, 141] on link "Finance podniku 1FP212" at bounding box center [580, 141] width 747 height 35
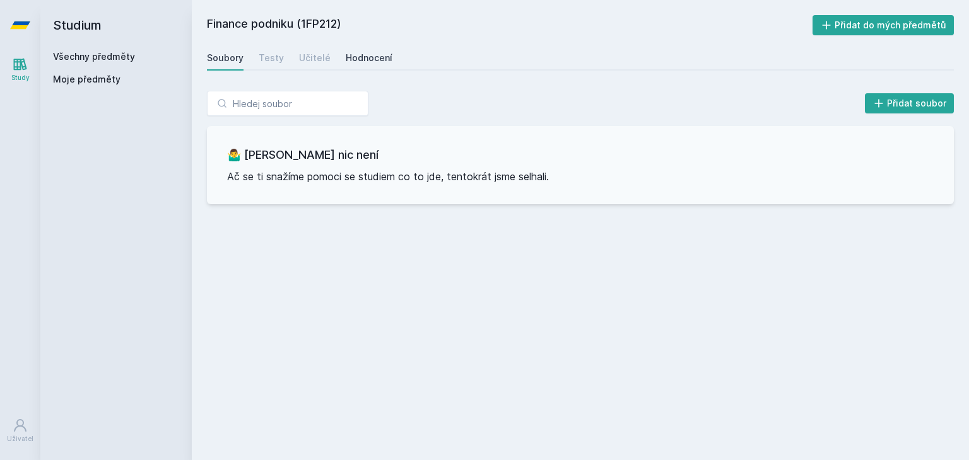
click at [360, 59] on div "Hodnocení" at bounding box center [369, 58] width 47 height 13
click at [322, 54] on div "Soubory Testy Učitelé Hodnocení" at bounding box center [580, 57] width 747 height 25
click at [322, 54] on div "Učitelé" at bounding box center [315, 58] width 32 height 13
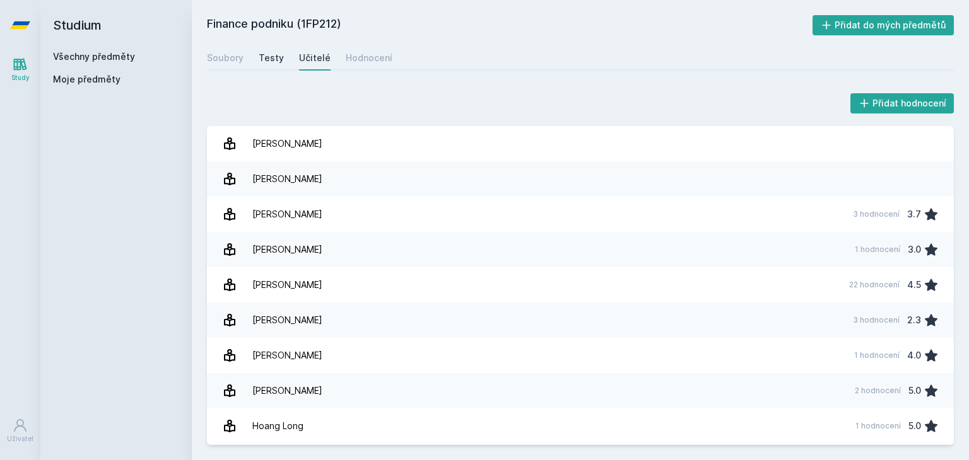
click at [270, 57] on div "Testy" at bounding box center [271, 58] width 25 height 13
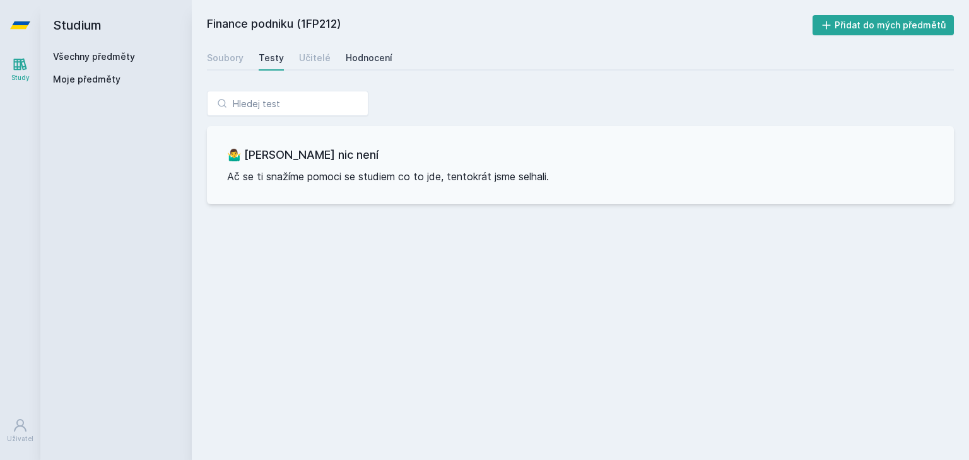
click at [364, 55] on div "Hodnocení" at bounding box center [369, 58] width 47 height 13
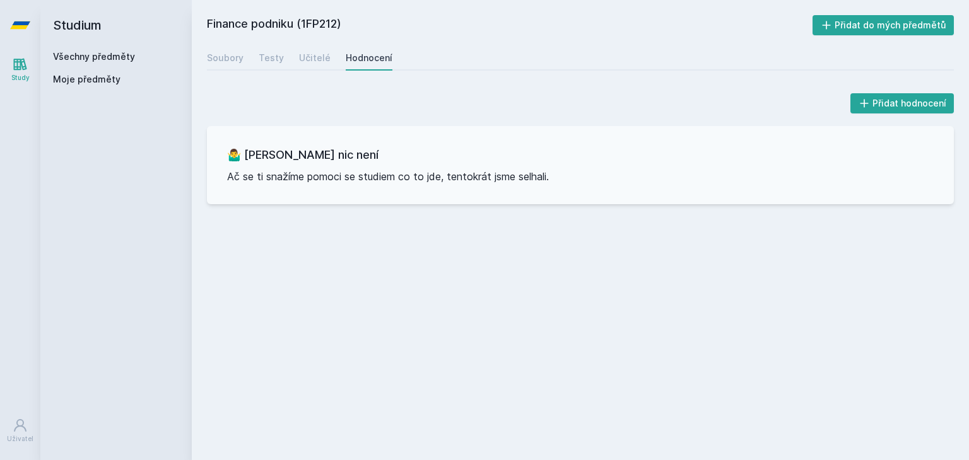
click at [364, 55] on div "Hodnocení" at bounding box center [369, 58] width 47 height 13
click at [321, 56] on div "Učitelé" at bounding box center [315, 58] width 32 height 13
